Goal: Task Accomplishment & Management: Manage account settings

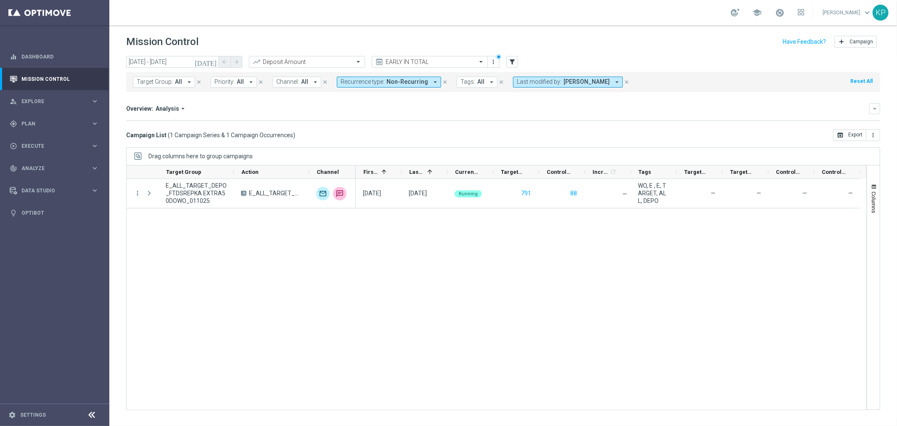
click at [783, 9] on div "school" at bounding box center [768, 12] width 74 height 14
click at [780, 8] on span at bounding box center [779, 12] width 9 height 9
click at [585, 15] on div "school Last available data: 1 Oct 2025 Batch process completed with errors chec…" at bounding box center [503, 12] width 788 height 25
click at [316, 62] on input "text" at bounding box center [299, 61] width 90 height 7
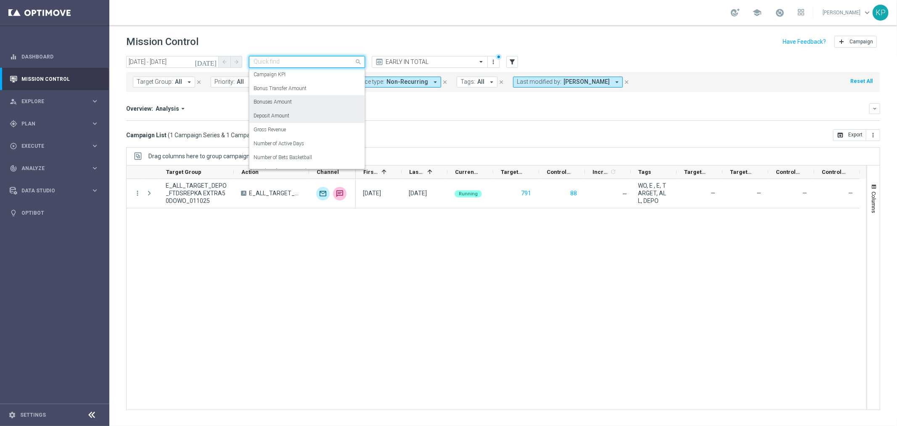
click at [291, 98] on label "Bonuses Amount" at bounding box center [273, 101] width 38 height 7
click at [300, 58] on div "Quick find Bonuses Amount" at bounding box center [301, 61] width 105 height 7
click at [288, 115] on label "Deposit Amount" at bounding box center [272, 115] width 36 height 7
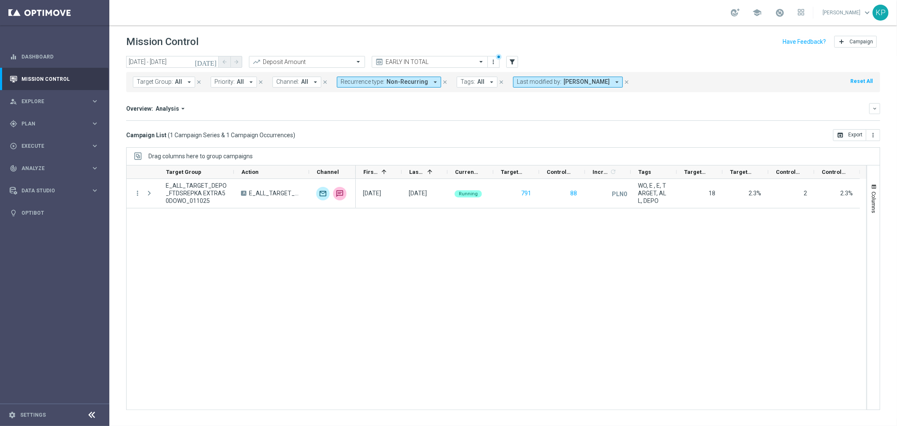
click at [666, 145] on div "today 01 Oct 2025 - 01 Oct 2025 arrow_back arrow_forward Deposit Amount trendin…" at bounding box center [503, 237] width 788 height 362
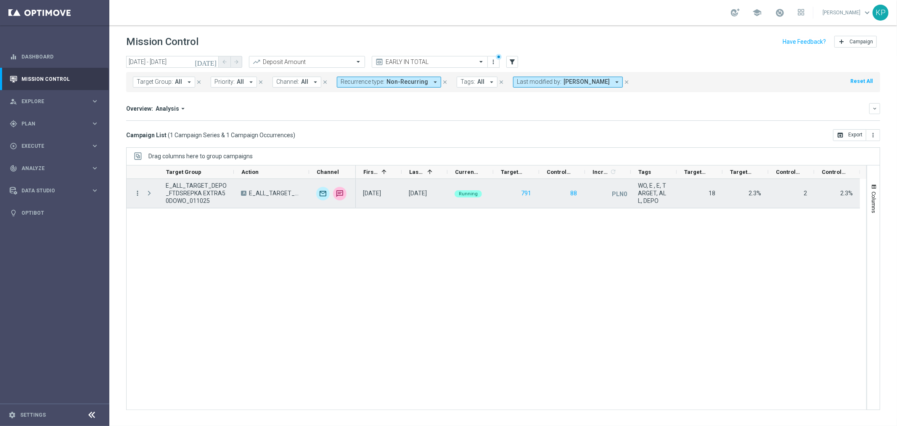
click at [139, 191] on icon "more_vert" at bounding box center [138, 193] width 8 height 8
click at [148, 196] on icon "list" at bounding box center [148, 199] width 6 height 6
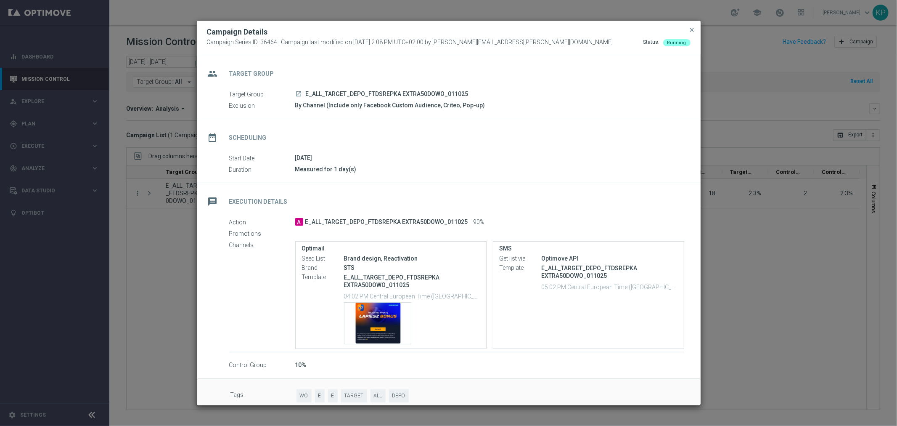
click at [548, 43] on div "Campaign Series ID: 36464 | Campaign last modified on 1 Oct 2025 at 2:08 PM UTC…" at bounding box center [449, 43] width 484 height 8
click at [691, 31] on span "close" at bounding box center [692, 30] width 7 height 7
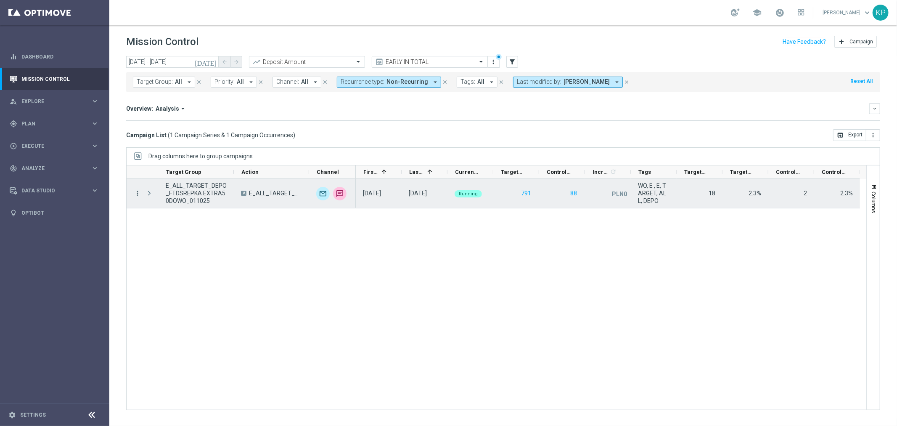
click at [136, 194] on icon "more_vert" at bounding box center [138, 193] width 8 height 8
click at [195, 203] on div "list Campaign Details" at bounding box center [188, 199] width 95 height 12
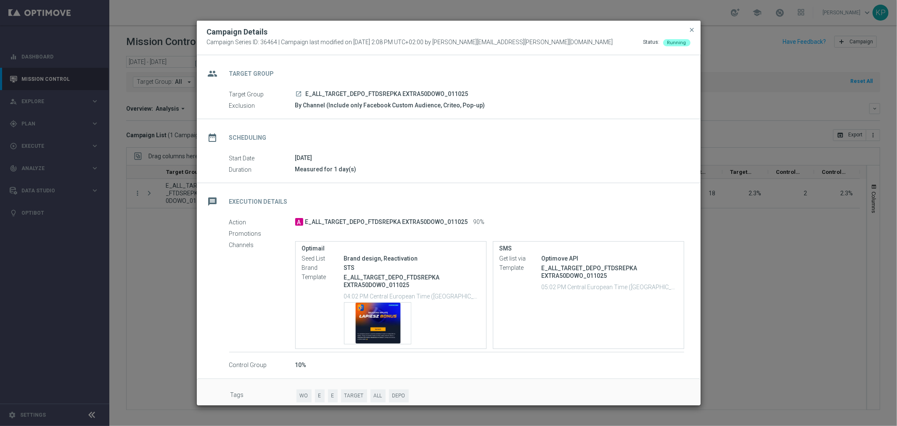
click at [299, 95] on icon "launch" at bounding box center [299, 93] width 7 height 7
click at [695, 28] on span "close" at bounding box center [692, 30] width 7 height 7
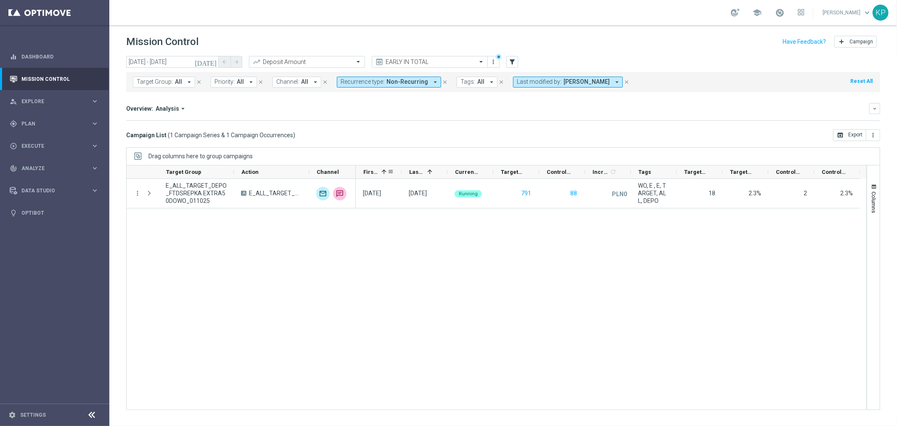
click at [356, 171] on div "First in Range 1" at bounding box center [379, 171] width 46 height 13
drag, startPoint x: 353, startPoint y: 171, endPoint x: 386, endPoint y: 170, distance: 32.8
click at [386, 170] on div "Action" at bounding box center [496, 172] width 741 height 14
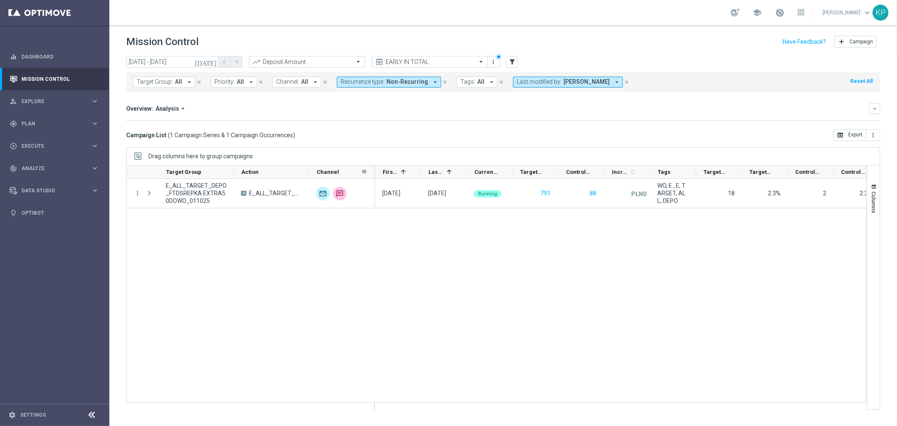
drag, startPoint x: 354, startPoint y: 169, endPoint x: 373, endPoint y: 169, distance: 19.4
click at [374, 169] on div at bounding box center [375, 171] width 3 height 13
click at [693, 281] on div "01 Oct 2025, Wednesday 01 Oct 2025, Wednesday Running 791 88 PLN0 unfold_more W…" at bounding box center [620, 294] width 491 height 231
click at [662, 120] on div "Increase In Deposit Amount refresh -- Credible -- Per Customer -- Not Credible …" at bounding box center [503, 120] width 754 height 0
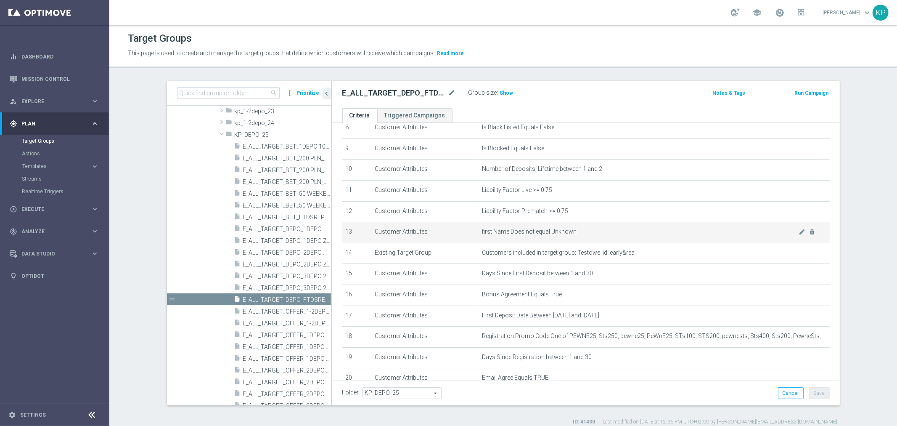
scroll to position [187, 0]
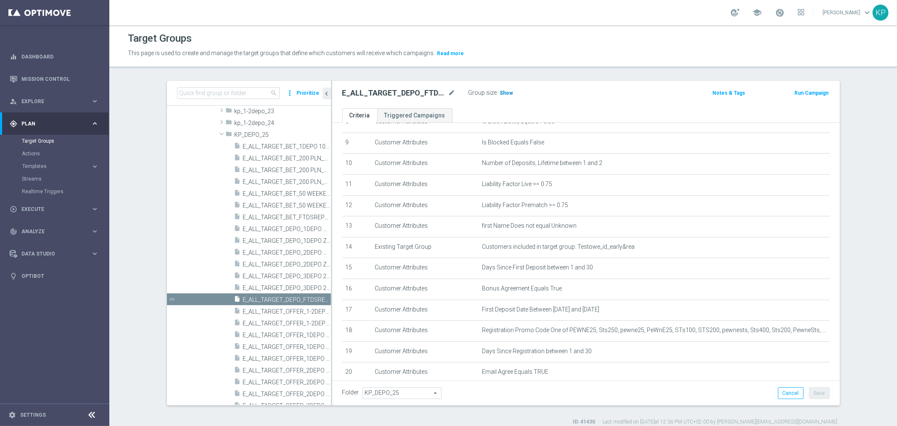
click at [500, 93] on span "Show" at bounding box center [506, 93] width 13 height 6
click at [488, 111] on ul "Criteria Triggered Campaigns" at bounding box center [586, 115] width 508 height 15
click at [799, 163] on icon "mode_edit" at bounding box center [802, 163] width 7 height 7
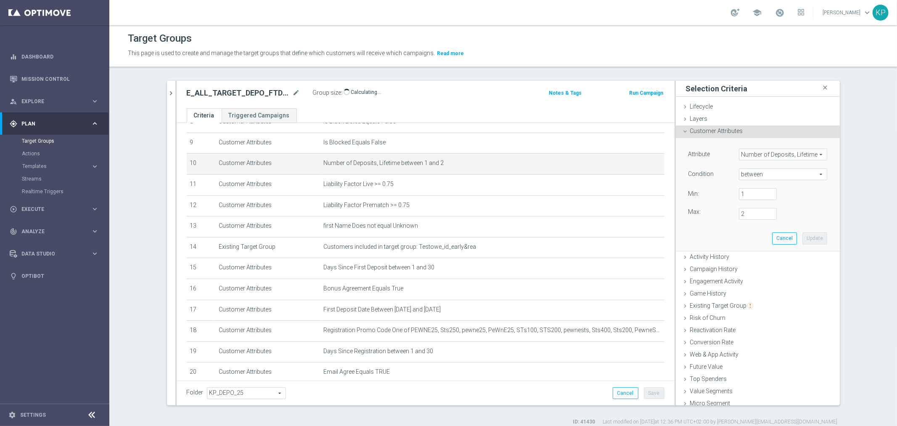
click at [767, 171] on span "between" at bounding box center [784, 174] width 88 height 11
click at [746, 216] on span "=" at bounding box center [783, 219] width 80 height 7
type input "="
click at [748, 196] on input "number" at bounding box center [758, 194] width 38 height 12
type input "1"
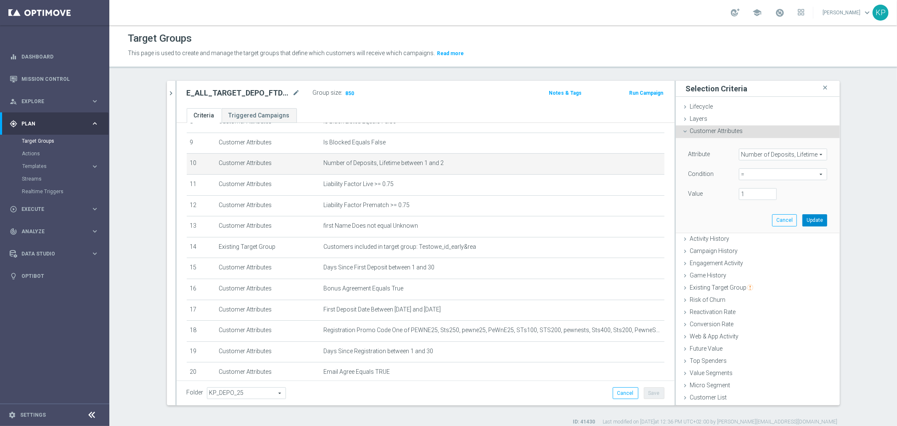
click at [804, 218] on button "Update" at bounding box center [815, 220] width 25 height 12
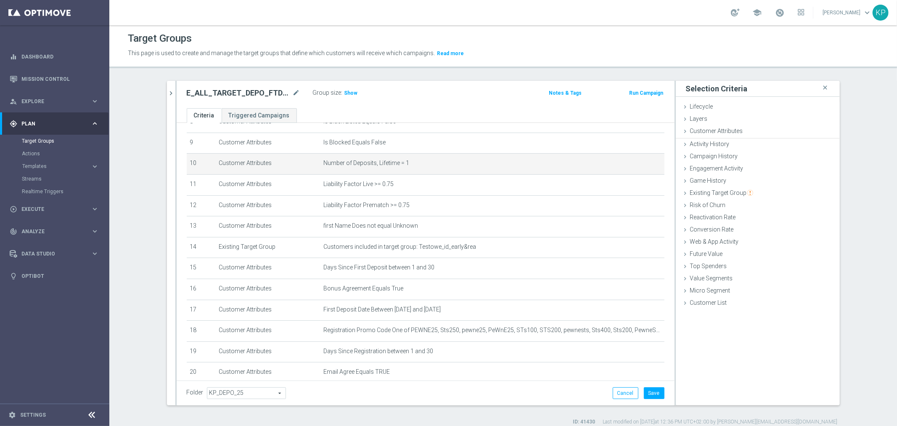
scroll to position [0, 0]
click at [353, 90] on h3 "Show" at bounding box center [351, 92] width 15 height 9
click at [604, 28] on header "Target Groups This page is used to create and manage the target groups that def…" at bounding box center [503, 46] width 788 height 43
click at [634, 161] on icon "mode_edit" at bounding box center [637, 163] width 7 height 7
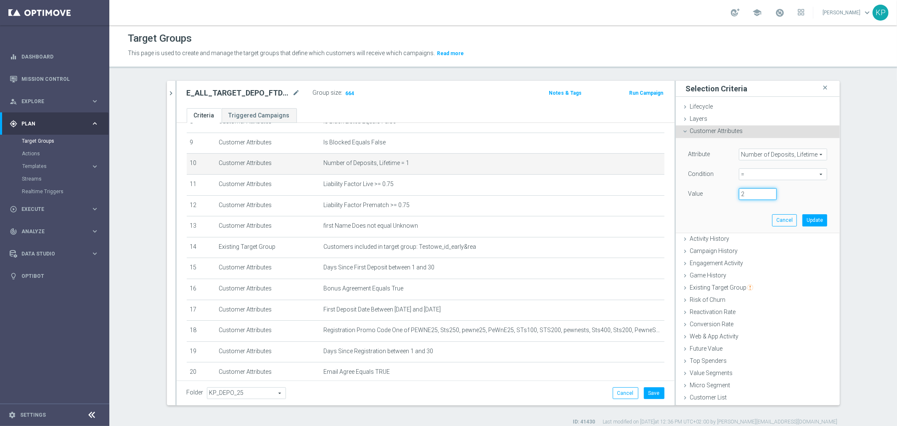
type input "2"
click at [767, 191] on input "2" at bounding box center [758, 194] width 38 height 12
click at [804, 216] on button "Update" at bounding box center [815, 220] width 25 height 12
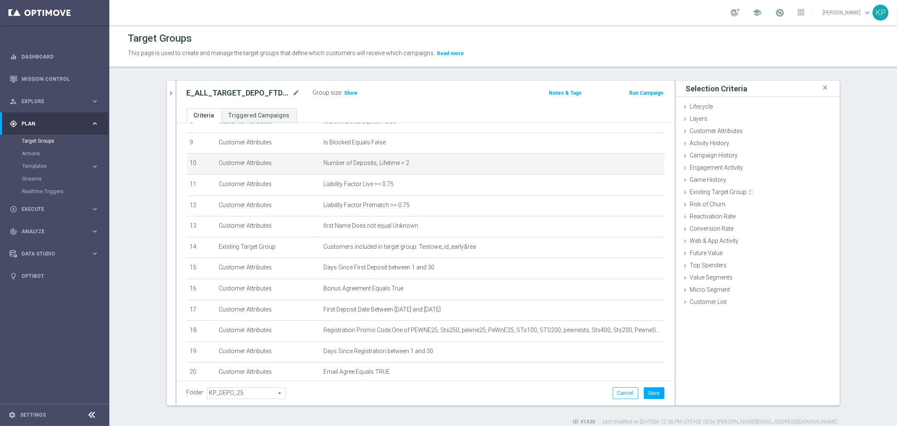
click at [354, 94] on div "Group size : Show" at bounding box center [355, 92] width 84 height 10
click at [347, 90] on span "Show" at bounding box center [351, 93] width 13 height 6
click at [361, 109] on ul "Criteria Triggered Campaigns" at bounding box center [426, 115] width 498 height 15
click at [511, 23] on div "school Krystian Potoczny keyboard_arrow_down KP" at bounding box center [503, 12] width 788 height 25
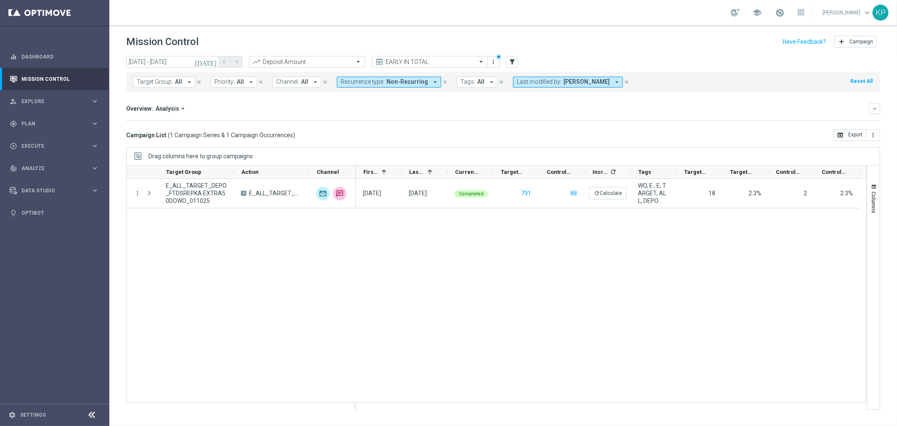
click at [490, 135] on div "Campaign List ( 1 Campaign Series & 1 Campaign Occurrences ) open_in_browser Ex…" at bounding box center [503, 135] width 754 height 12
click at [538, 85] on span "Last modified by:" at bounding box center [539, 81] width 45 height 7
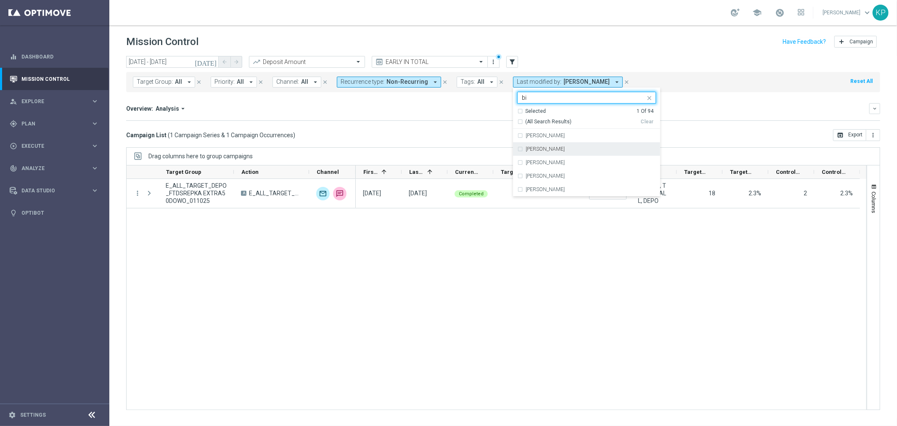
click at [552, 152] on div "[PERSON_NAME]" at bounding box center [586, 148] width 139 height 13
type input "bi"
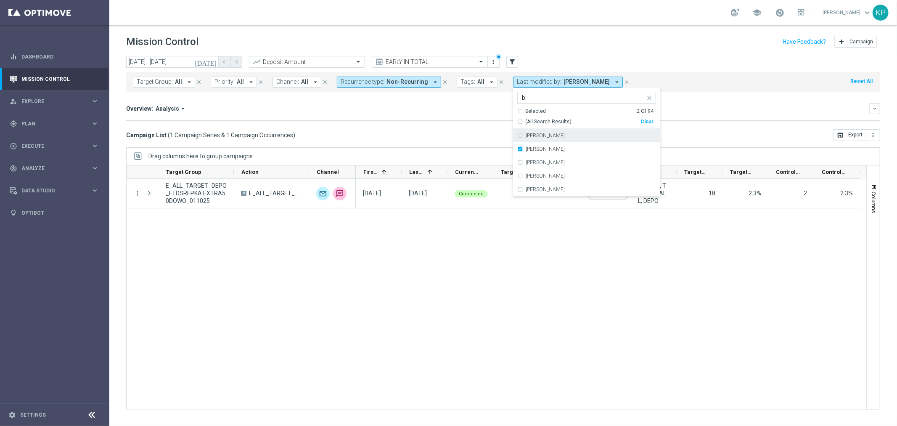
click at [468, 124] on mini-dashboard "Overview: Analysis arrow_drop_down keyboard_arrow_down Increase In Deposit Amou…" at bounding box center [503, 110] width 754 height 37
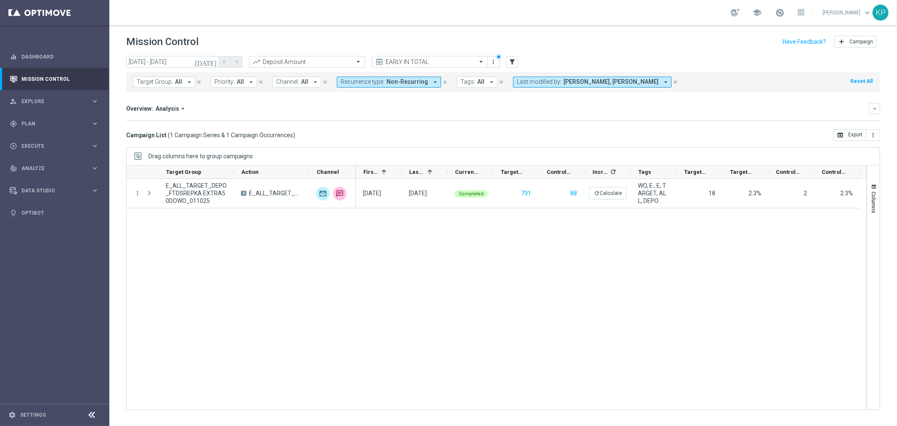
click at [535, 84] on span "Last modified by:" at bounding box center [539, 81] width 45 height 7
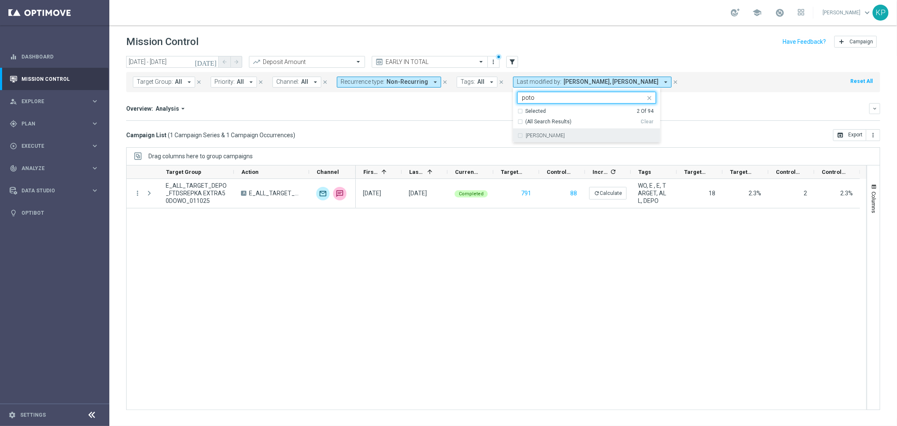
click at [549, 135] on label "[PERSON_NAME]" at bounding box center [545, 135] width 39 height 5
type input "poto"
click at [453, 122] on mini-dashboard "Overview: Analysis arrow_drop_down keyboard_arrow_down Increase In Deposit Amou…" at bounding box center [503, 110] width 754 height 37
